Goal: Information Seeking & Learning: Stay updated

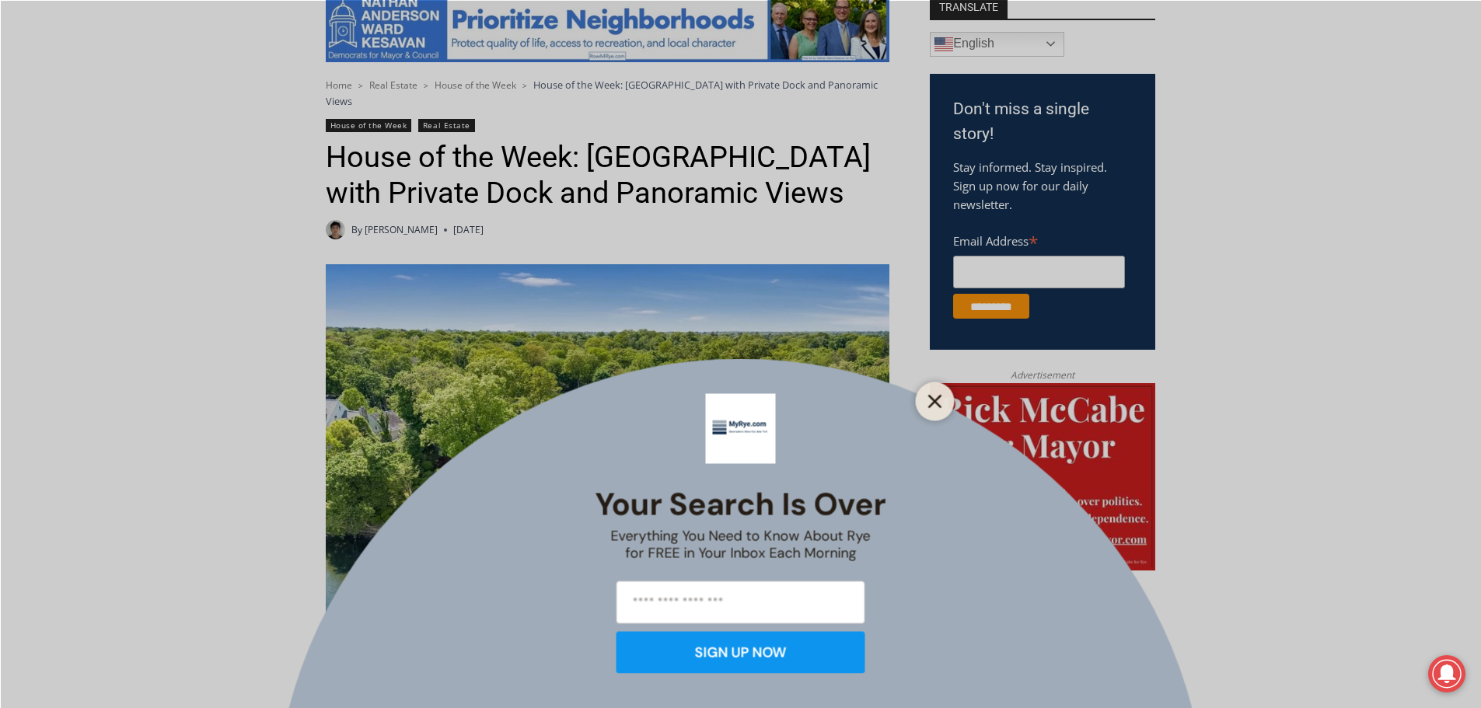
click at [928, 396] on icon "Close" at bounding box center [935, 401] width 14 height 14
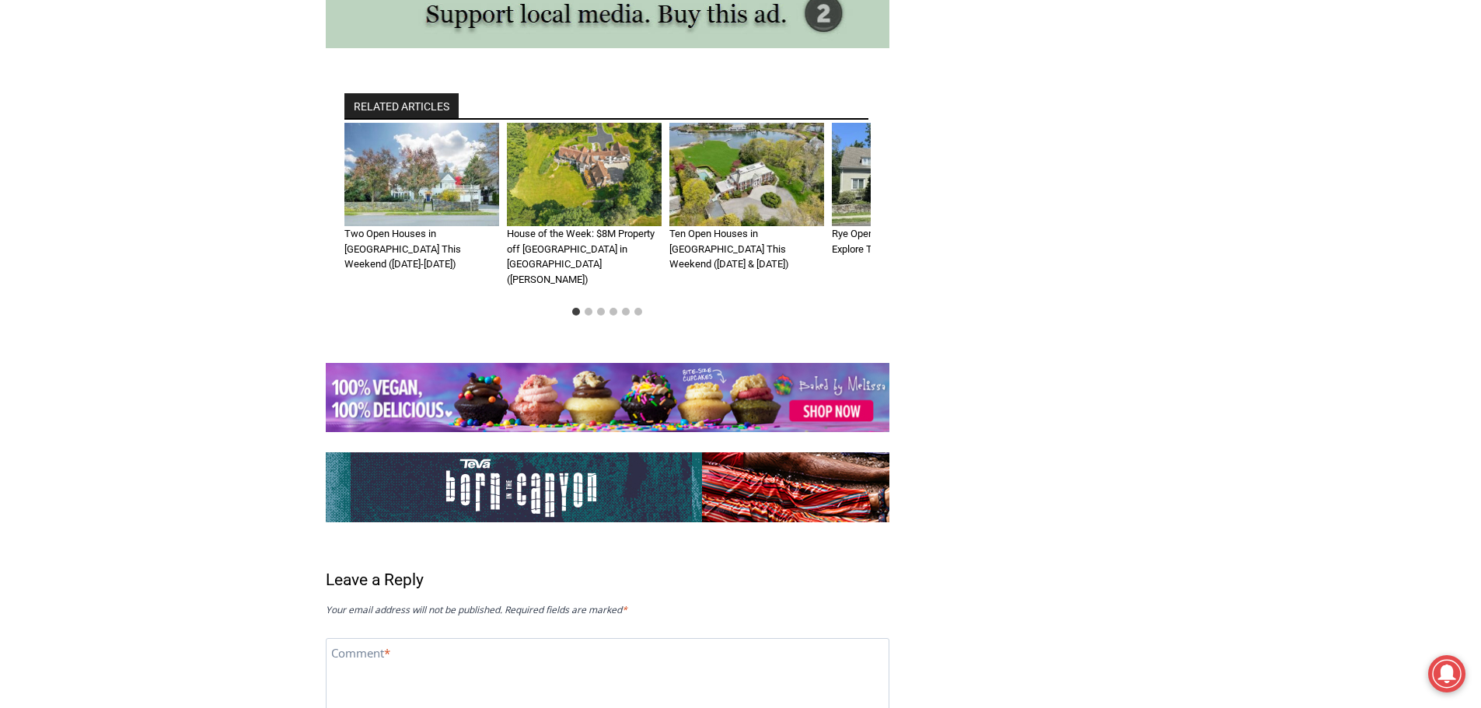
scroll to position [6968, 0]
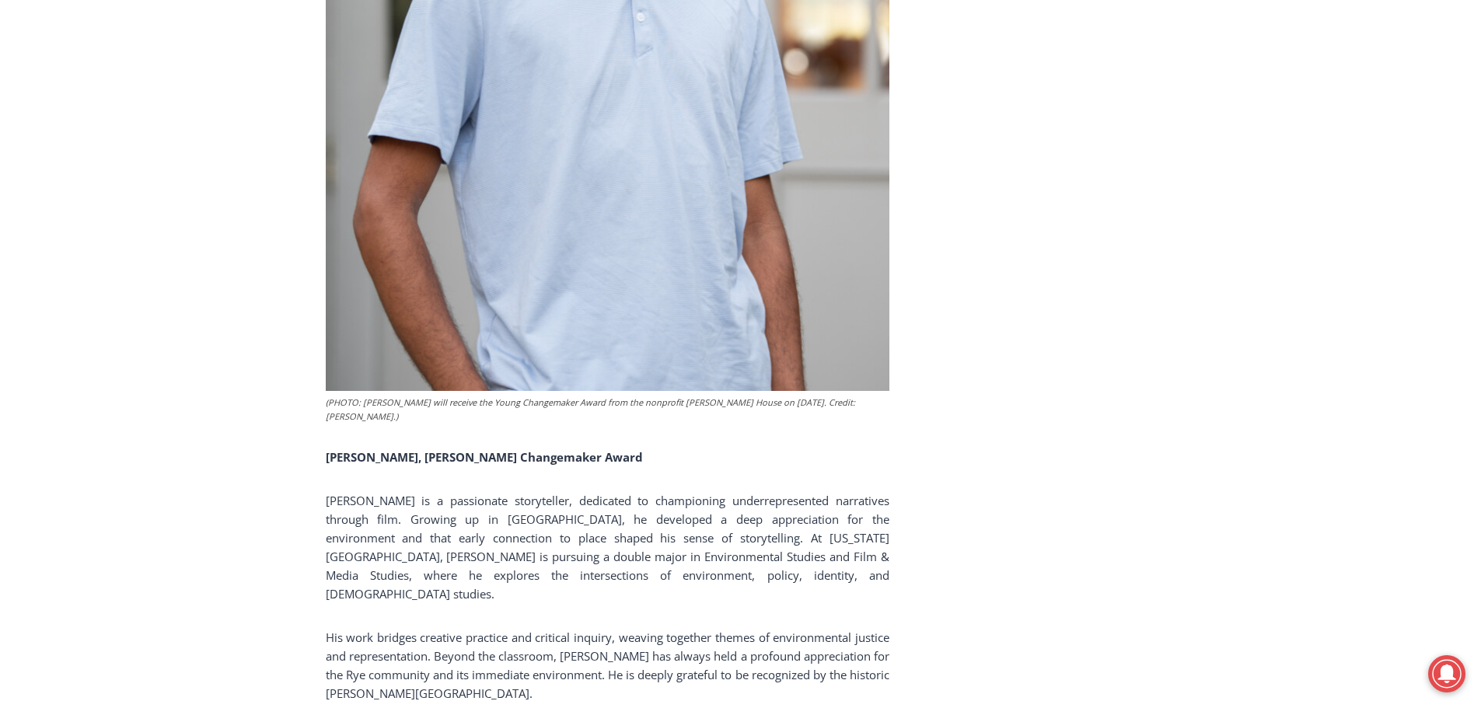
scroll to position [8318, 0]
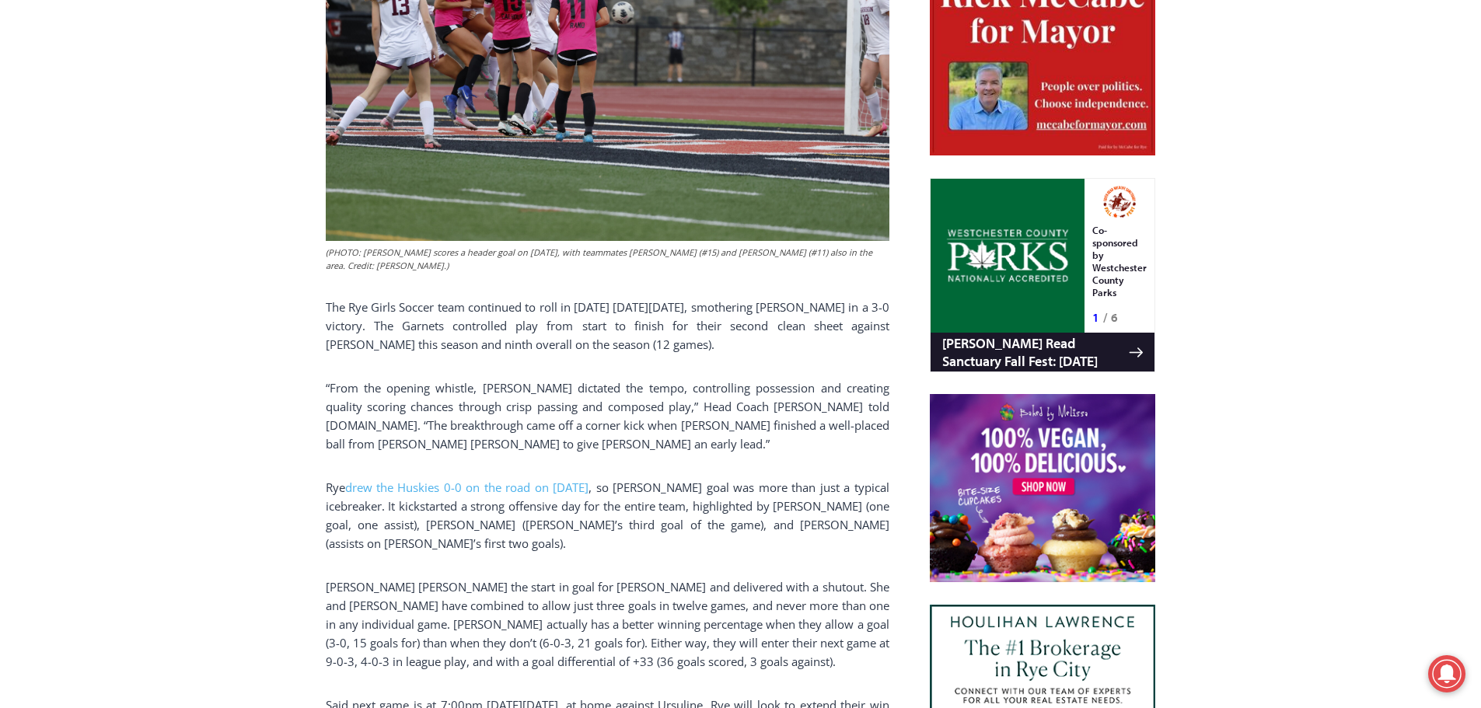
scroll to position [1011, 0]
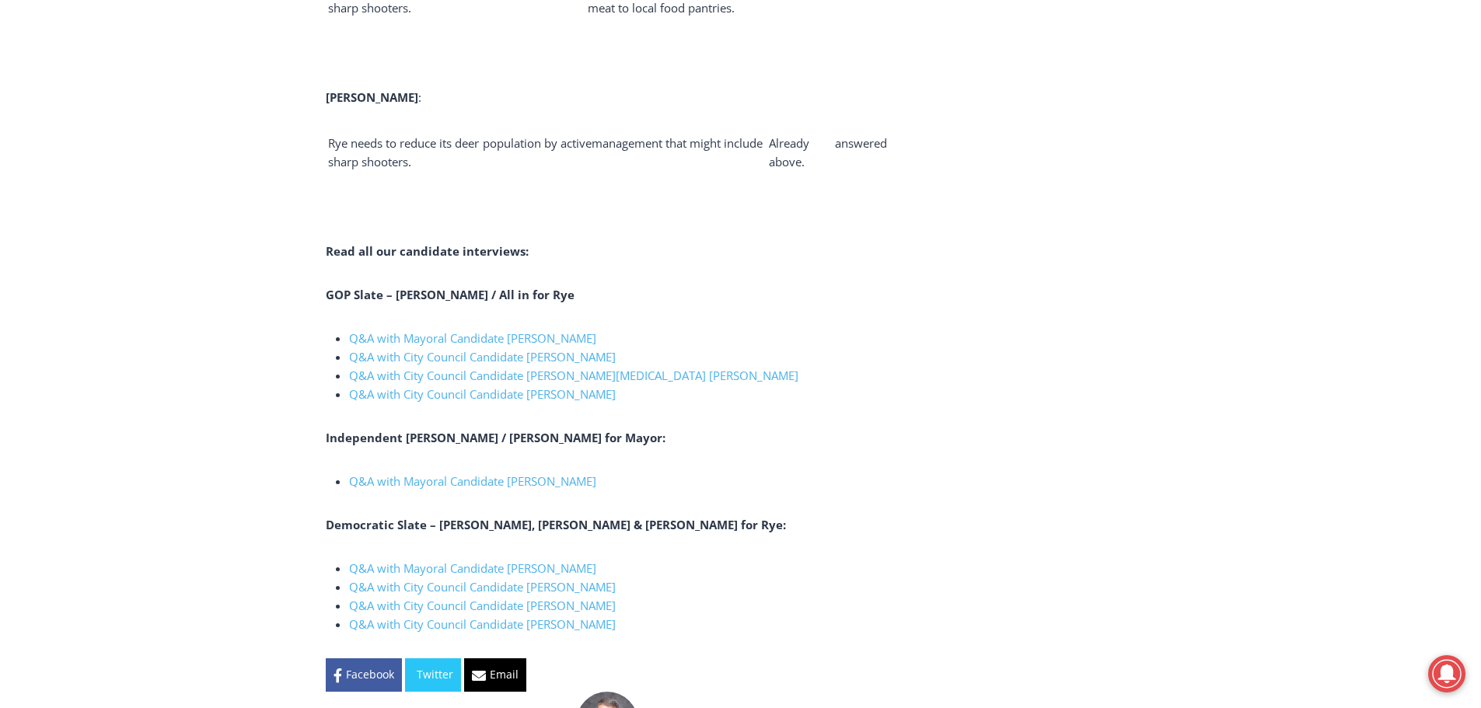
scroll to position [5364, 0]
